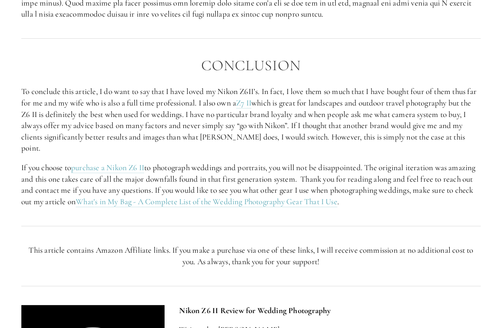
scroll to position [1518, 0]
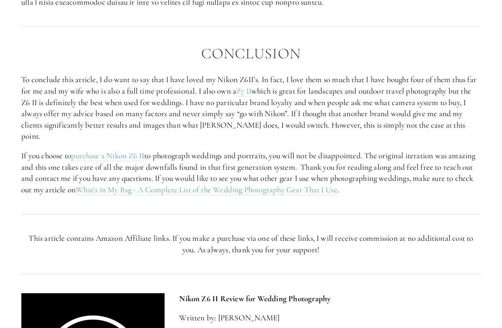
click at [338, 185] on link "What's in My Bag - A Complete List of the Wedding Photography Gear That I Use" at bounding box center [207, 190] width 262 height 11
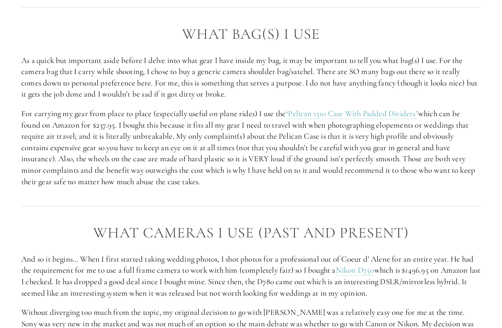
scroll to position [764, 0]
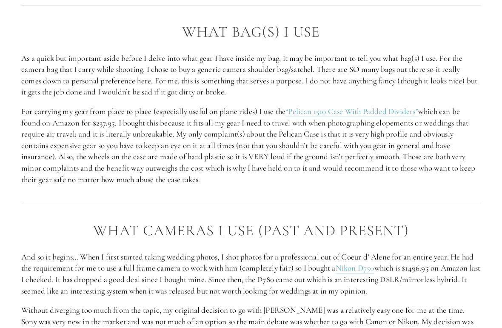
click at [388, 115] on link "“Pelican 1510 Case With Padded Dividers”" at bounding box center [352, 112] width 133 height 11
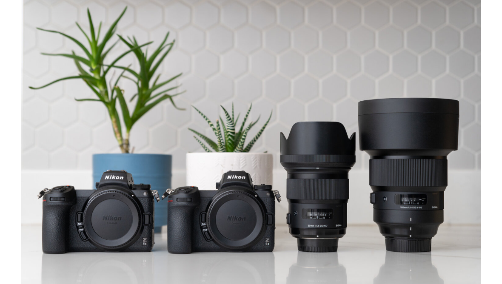
scroll to position [0, 0]
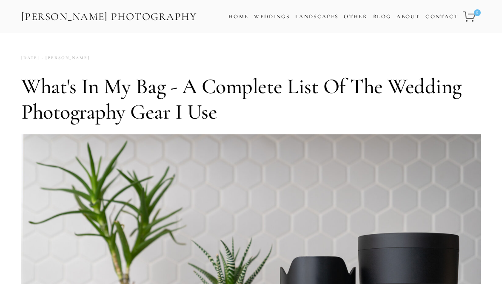
click at [382, 17] on link "Blog" at bounding box center [382, 17] width 18 height 12
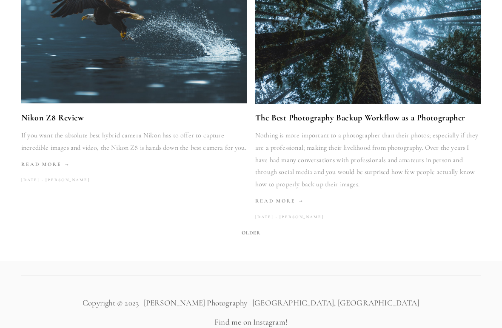
scroll to position [1254, 0]
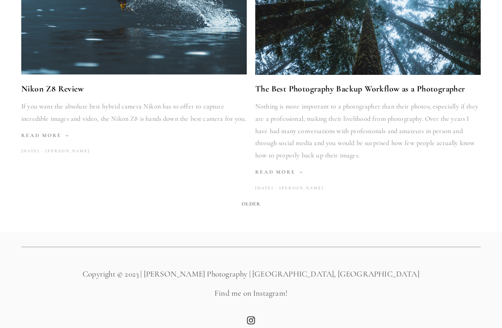
click at [51, 132] on span "Read More" at bounding box center [45, 135] width 49 height 6
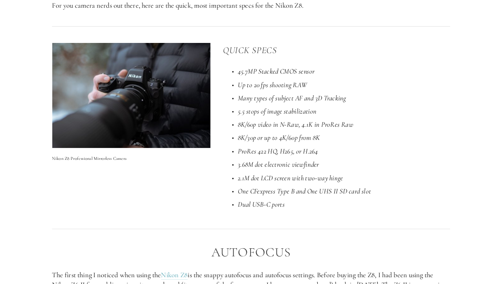
scroll to position [592, 0]
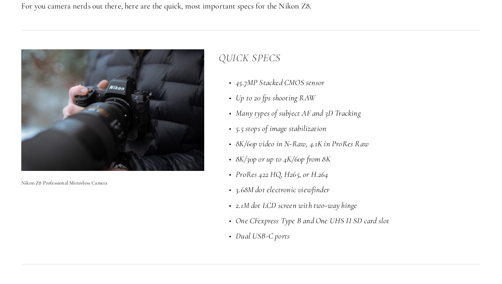
click at [302, 187] on em "3.68M dot electronic viewfinder" at bounding box center [283, 190] width 94 height 10
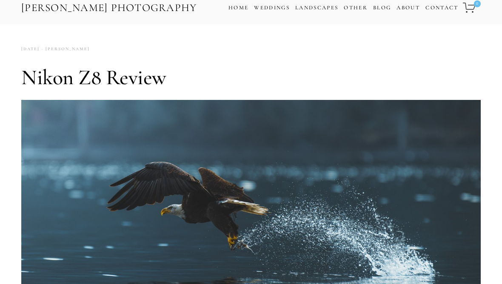
scroll to position [0, 0]
